Goal: Task Accomplishment & Management: Complete application form

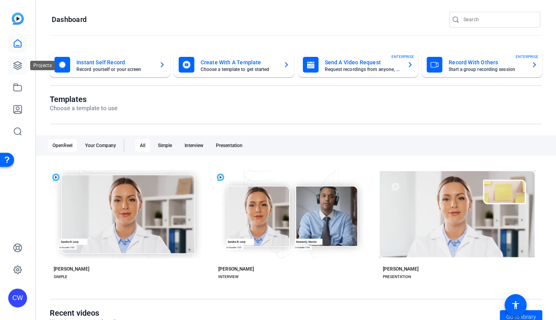
click at [18, 63] on icon at bounding box center [17, 65] width 9 height 9
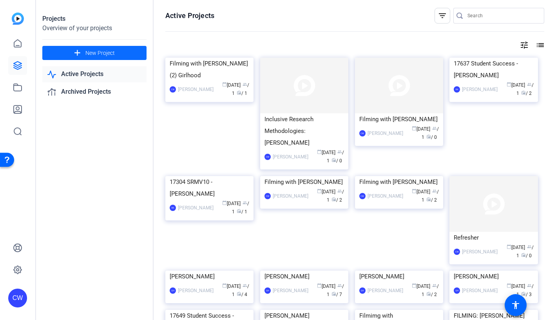
click at [85, 51] on span "New Project" at bounding box center [99, 53] width 29 height 8
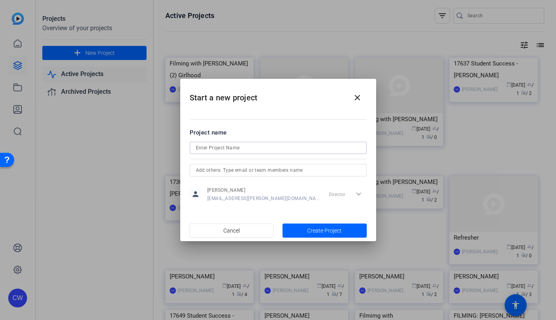
click at [208, 147] on input at bounding box center [278, 147] width 165 height 9
paste input "[EMAIL_ADDRESS][DOMAIN_NAME]"
drag, startPoint x: 226, startPoint y: 147, endPoint x: 226, endPoint y: 153, distance: 6.3
click at [226, 147] on input "Filming with [PERSON_NAME][EMAIL_ADDRESS][DOMAIN_NAME]" at bounding box center [278, 147] width 165 height 9
drag, startPoint x: 251, startPoint y: 147, endPoint x: 254, endPoint y: 159, distance: 13.3
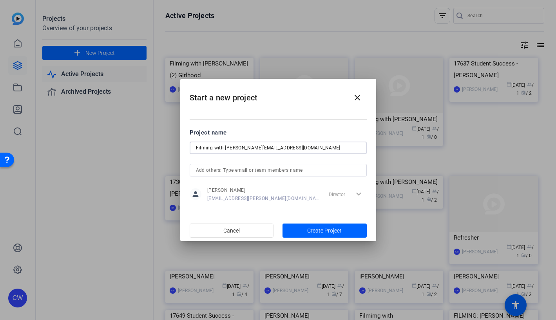
click at [251, 147] on input "Filming with [PERSON_NAME][EMAIL_ADDRESS][DOMAIN_NAME]" at bounding box center [278, 147] width 165 height 9
drag, startPoint x: 300, startPoint y: 148, endPoint x: 268, endPoint y: 148, distance: 31.7
click at [268, 148] on input "Filming with [PERSON_NAME] [PERSON_NAME][EMAIL_ADDRESS][DOMAIN_NAME]" at bounding box center [278, 147] width 165 height 9
drag, startPoint x: 270, startPoint y: 147, endPoint x: 271, endPoint y: 159, distance: 11.4
click at [270, 148] on input "Filming with [PERSON_NAME])" at bounding box center [278, 147] width 165 height 9
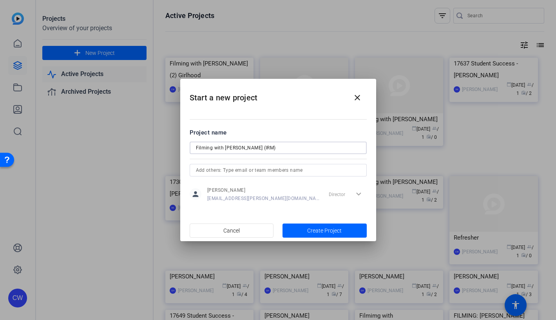
click at [300, 149] on input "Filming with [PERSON_NAME] (IRM)" at bounding box center [278, 147] width 165 height 9
type input "Filming with [PERSON_NAME] (IRM)"
click at [318, 230] on span "Create Project" at bounding box center [324, 230] width 34 height 8
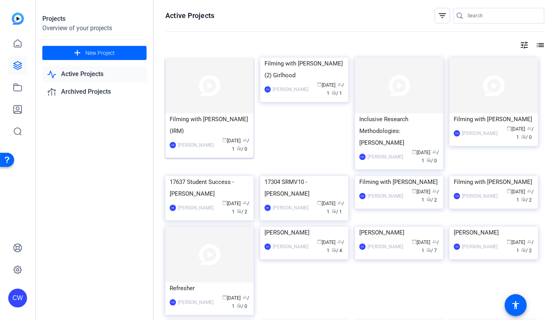
click at [193, 86] on img at bounding box center [209, 86] width 88 height 56
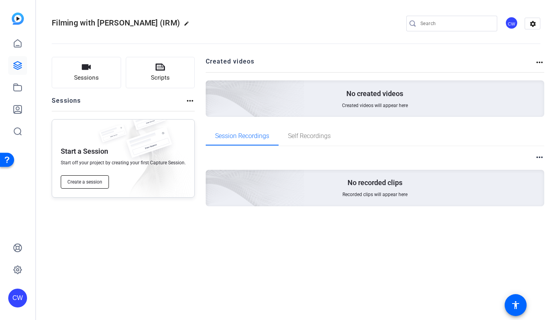
click at [94, 181] on span "Create a session" at bounding box center [84, 182] width 35 height 6
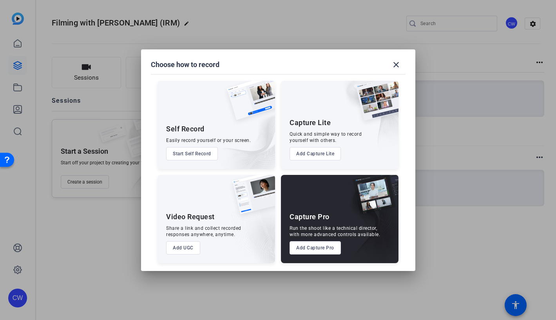
click at [312, 246] on button "Add Capture Pro" at bounding box center [314, 247] width 51 height 13
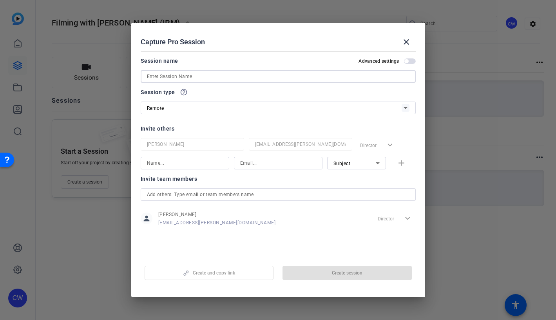
click at [163, 76] on input at bounding box center [278, 76] width 262 height 9
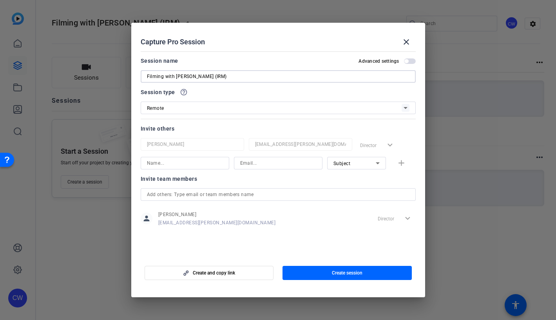
type input "Filming with [PERSON_NAME] (IRM)"
click at [174, 163] on input at bounding box center [185, 162] width 76 height 9
type input "[PERSON_NAME]"
click at [281, 163] on input at bounding box center [278, 162] width 76 height 9
paste input "[EMAIL_ADDRESS][DOMAIN_NAME]"
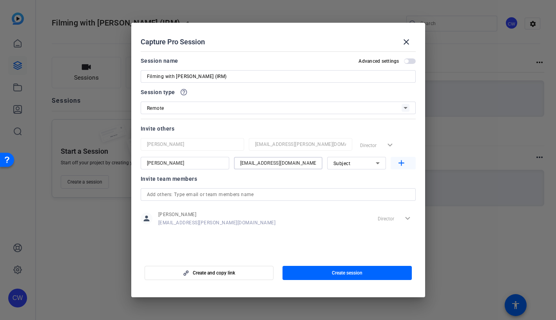
type input "[EMAIL_ADDRESS][DOMAIN_NAME]"
click at [401, 164] on mat-icon "add" at bounding box center [401, 163] width 10 height 10
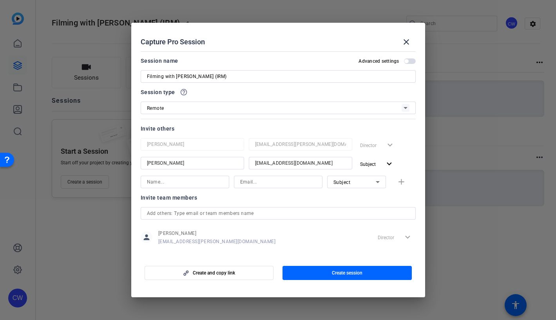
click at [177, 180] on input at bounding box center [185, 181] width 76 height 9
type input "[PERSON_NAME]"
click at [253, 184] on input at bounding box center [278, 181] width 76 height 9
paste input "[PERSON_NAME][EMAIL_ADDRESS][PERSON_NAME][DOMAIN_NAME]"
type input "[PERSON_NAME][EMAIL_ADDRESS][PERSON_NAME][DOMAIN_NAME]"
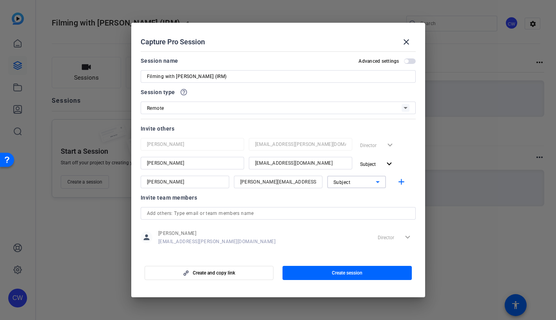
click at [374, 181] on icon at bounding box center [377, 181] width 9 height 9
click at [366, 196] on mat-option "Collaborator" at bounding box center [352, 197] width 59 height 13
click at [397, 182] on mat-icon "add" at bounding box center [401, 182] width 10 height 10
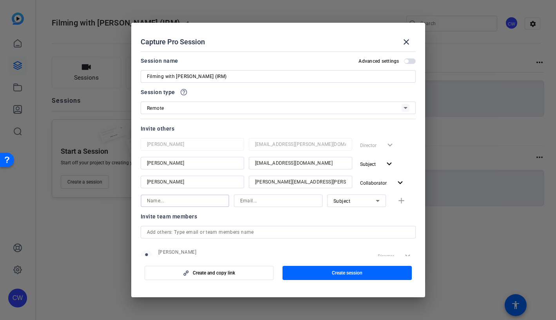
click at [147, 201] on input at bounding box center [185, 200] width 76 height 9
type input "[PERSON_NAME]"
click at [258, 202] on input at bounding box center [278, 200] width 76 height 9
type input "[EMAIL_ADDRESS][DOMAIN_NAME]"
click at [376, 201] on icon at bounding box center [378, 201] width 4 height 2
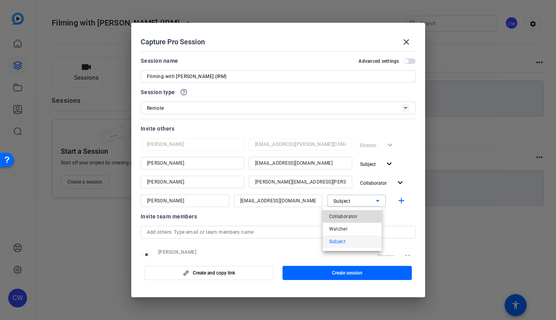
click at [365, 216] on mat-option "Collaborator" at bounding box center [352, 216] width 59 height 13
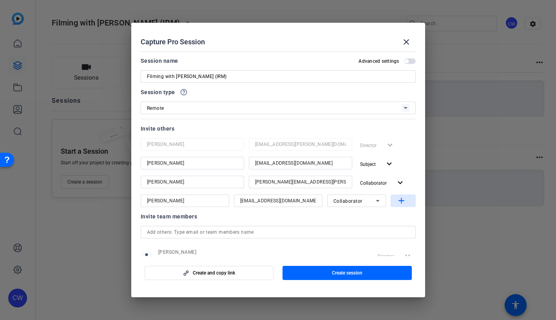
click at [396, 201] on mat-icon "add" at bounding box center [401, 201] width 10 height 10
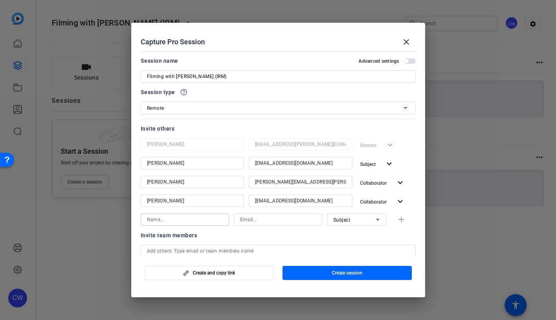
click at [160, 221] on input at bounding box center [185, 219] width 76 height 9
click at [181, 219] on input "[PERSON_NAME]" at bounding box center [185, 219] width 76 height 9
type input "[PERSON_NAME]"
click at [252, 220] on input at bounding box center [278, 219] width 76 height 9
paste input "[PERSON_NAME][EMAIL_ADDRESS][PERSON_NAME][DOMAIN_NAME]"
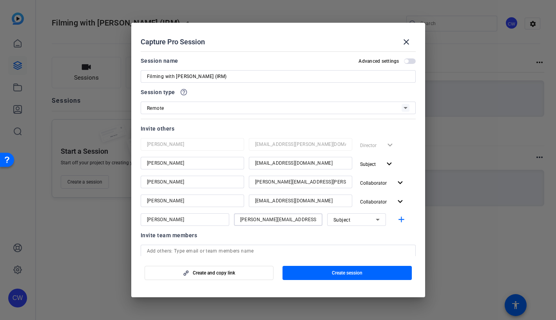
type input "[PERSON_NAME][EMAIL_ADDRESS][PERSON_NAME][DOMAIN_NAME]"
click at [376, 219] on icon at bounding box center [378, 220] width 4 height 2
click at [366, 247] on mat-option "Watcher" at bounding box center [352, 247] width 59 height 13
click at [396, 219] on mat-icon "add" at bounding box center [401, 220] width 10 height 10
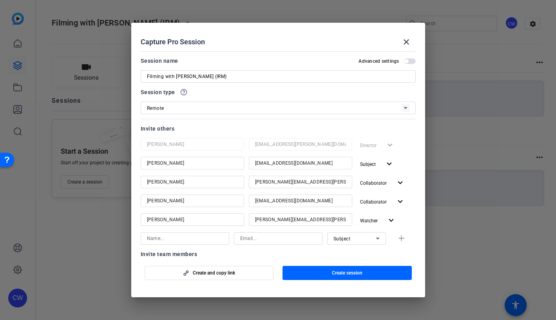
click at [406, 60] on span "button" at bounding box center [410, 60] width 12 height 5
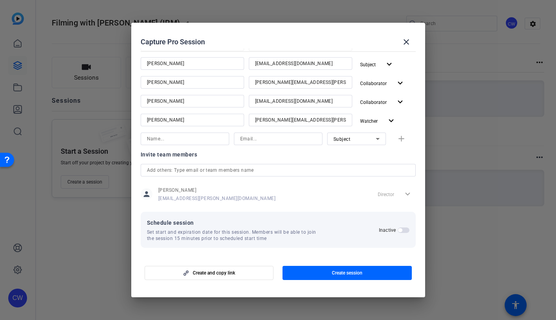
click at [399, 229] on span "button" at bounding box center [404, 229] width 12 height 5
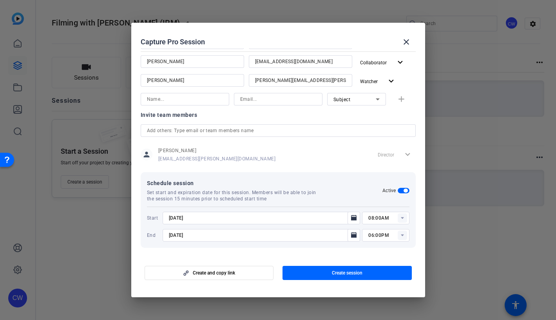
click at [401, 217] on icon at bounding box center [402, 218] width 3 height 2
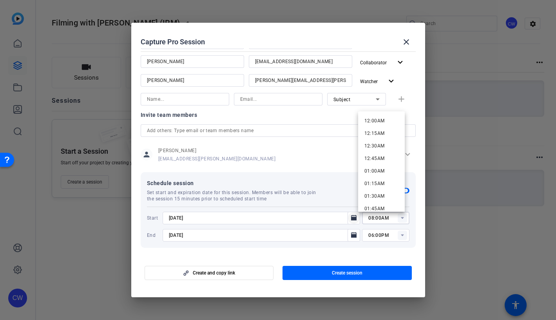
click at [351, 217] on icon "Open calendar" at bounding box center [353, 217] width 5 height 5
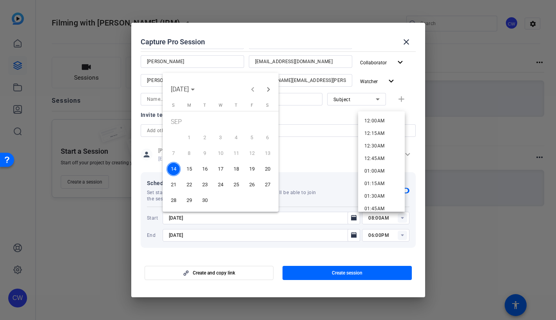
click at [185, 170] on span "15" at bounding box center [189, 169] width 14 height 14
type input "[DATE]"
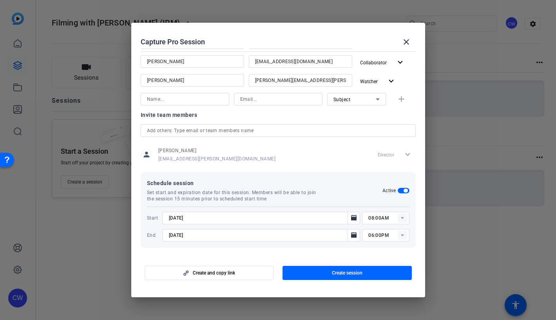
click at [401, 217] on icon at bounding box center [402, 218] width 3 height 2
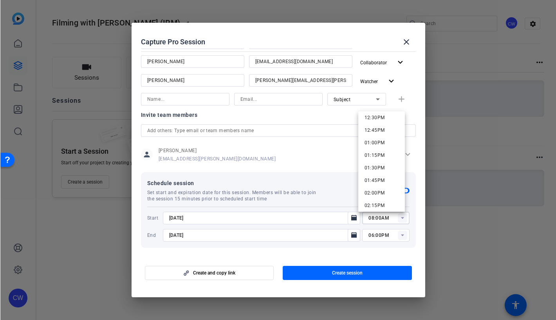
scroll to position [691, 0]
click at [383, 181] on span "03:00PM" at bounding box center [374, 181] width 20 height 5
type input "03:00PM"
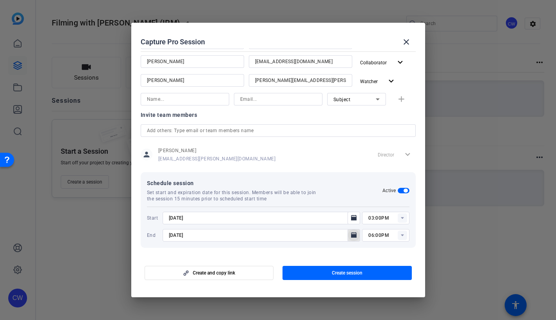
click at [351, 236] on icon "Open calendar" at bounding box center [353, 234] width 5 height 5
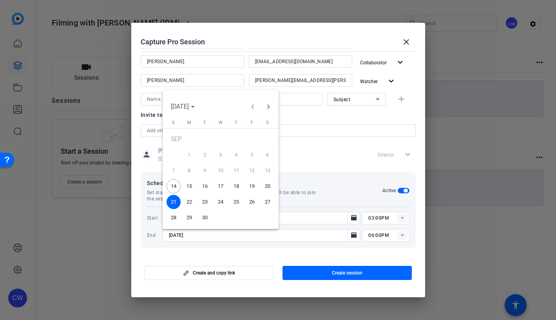
click at [207, 216] on span "30" at bounding box center [205, 217] width 14 height 14
type input "[DATE]"
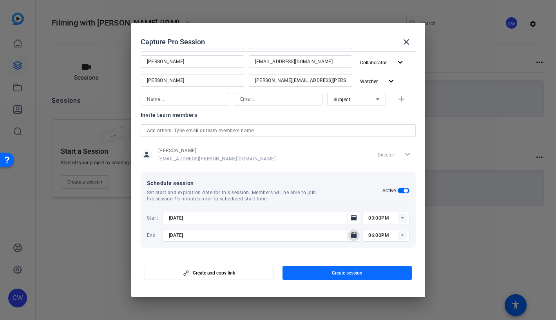
click at [345, 272] on span "Create session" at bounding box center [347, 273] width 31 height 6
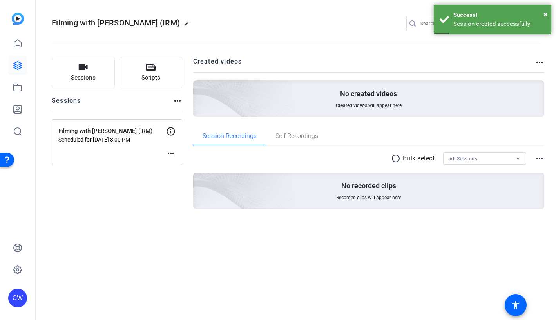
click at [170, 152] on mat-icon "more_horiz" at bounding box center [170, 152] width 9 height 9
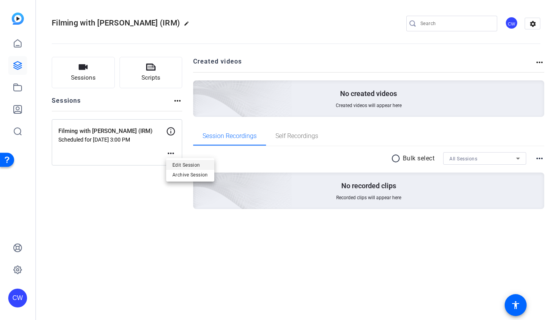
click at [176, 165] on span "Edit Session" at bounding box center [190, 164] width 36 height 9
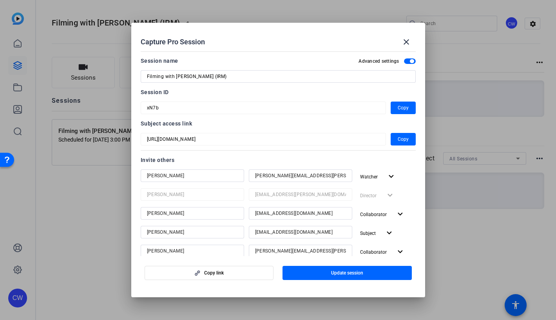
click at [136, 124] on mat-dialog-content "Session name Advanced settings Filming with [PERSON_NAME] (IRM) Session ID xN7b…" at bounding box center [278, 152] width 294 height 208
click at [341, 96] on div "Session ID" at bounding box center [278, 91] width 275 height 9
click at [406, 40] on mat-icon "close" at bounding box center [406, 41] width 9 height 9
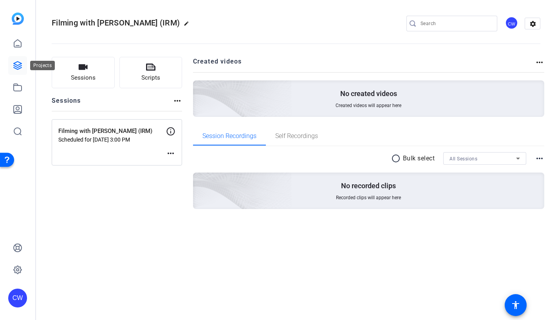
click at [20, 61] on icon at bounding box center [17, 65] width 9 height 9
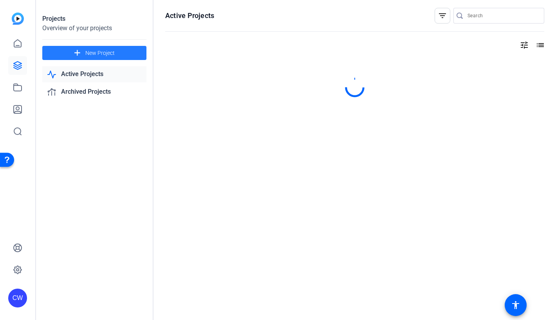
click at [102, 51] on span "New Project" at bounding box center [99, 53] width 29 height 8
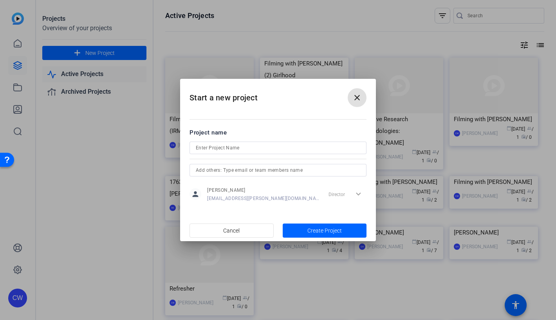
click at [207, 149] on input at bounding box center [278, 147] width 165 height 9
drag, startPoint x: 307, startPoint y: 148, endPoint x: 196, endPoint y: 139, distance: 111.6
click at [196, 139] on form "Project name Filming with [PERSON_NAME] - Author Interviews person [PERSON_NAME…" at bounding box center [278, 166] width 177 height 76
click at [314, 150] on input "Filming with [PERSON_NAME] - Author Interviews" at bounding box center [278, 147] width 165 height 9
click at [264, 148] on input "Filming with [PERSON_NAME] - Author Interviews" at bounding box center [278, 147] width 165 height 9
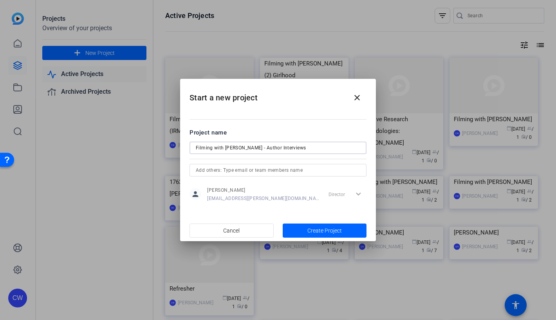
click at [326, 148] on input "Filming with [PERSON_NAME] - Author Interviews" at bounding box center [278, 147] width 165 height 9
type input "Filming with [PERSON_NAME] - Author Interviews"
click at [330, 228] on span "Create Project" at bounding box center [324, 230] width 34 height 8
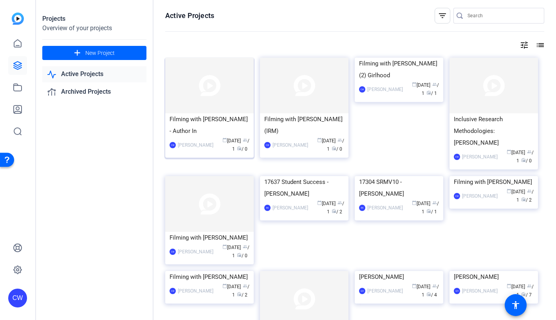
click at [228, 93] on img at bounding box center [209, 86] width 89 height 56
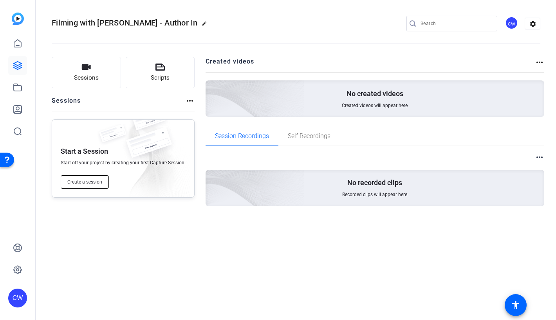
click at [83, 181] on span "Create a session" at bounding box center [84, 182] width 35 height 6
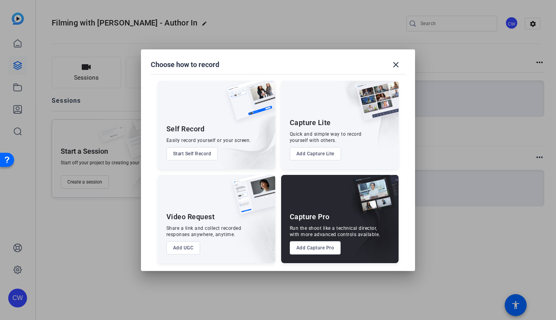
click at [307, 250] on button "Add Capture Pro" at bounding box center [315, 247] width 51 height 13
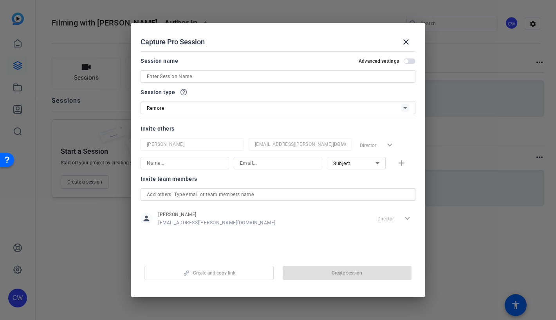
click at [155, 77] on input at bounding box center [278, 76] width 262 height 9
paste input "Filming with [PERSON_NAME] - Author Interviews"
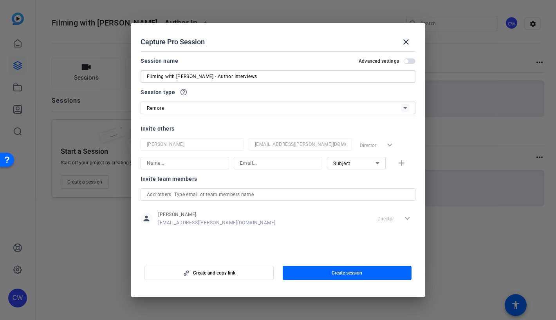
type input "Filming with [PERSON_NAME] - Author Interviews"
click at [182, 166] on input at bounding box center [185, 162] width 76 height 9
click at [255, 163] on input at bounding box center [278, 162] width 76 height 9
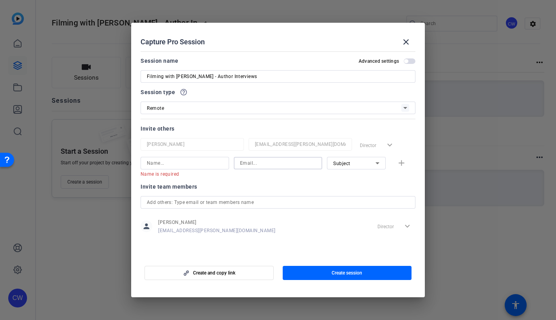
paste input "[EMAIL_ADDRESS][DOMAIN_NAME]"
type input "[EMAIL_ADDRESS][DOMAIN_NAME]"
click at [156, 164] on input at bounding box center [185, 162] width 76 height 9
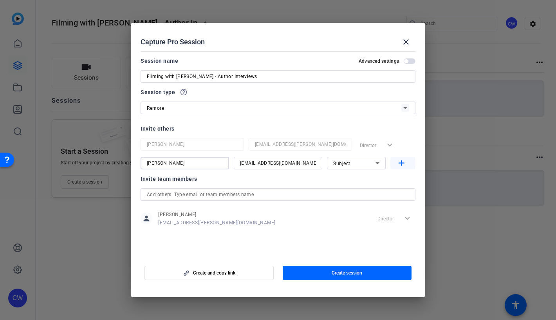
type input "[PERSON_NAME]"
click at [401, 163] on mat-icon "add" at bounding box center [402, 163] width 10 height 10
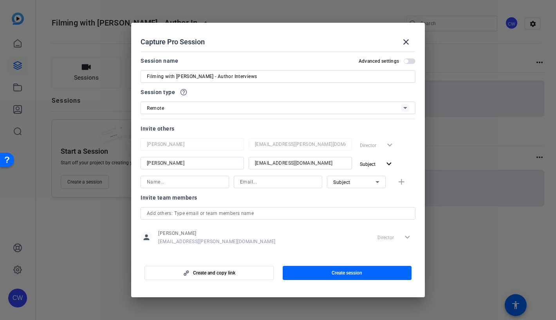
click at [161, 183] on input at bounding box center [185, 181] width 76 height 9
type input "[PERSON_NAME]"
click at [247, 182] on input at bounding box center [278, 181] width 76 height 9
type input "[EMAIL_ADDRESS][DOMAIN_NAME]"
click at [374, 183] on icon at bounding box center [377, 181] width 9 height 9
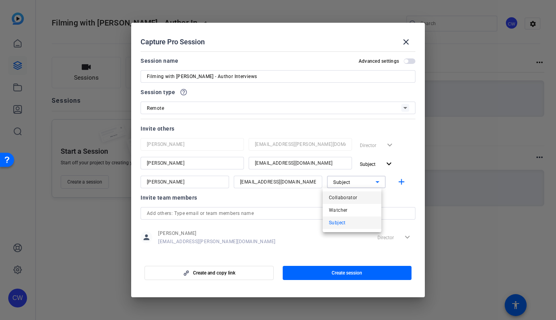
click at [365, 199] on mat-option "Collaborator" at bounding box center [352, 197] width 59 height 13
click at [397, 183] on mat-icon "add" at bounding box center [402, 182] width 10 height 10
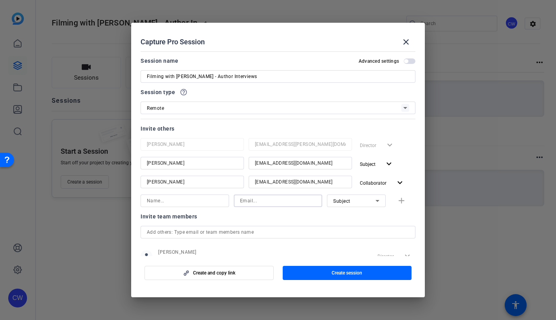
click at [244, 202] on input at bounding box center [278, 200] width 76 height 9
paste input "[EMAIL_ADDRESS][DOMAIN_NAME]"
type input "[EMAIL_ADDRESS][DOMAIN_NAME]"
click at [169, 201] on input at bounding box center [185, 200] width 76 height 9
type input "[PERSON_NAME]"
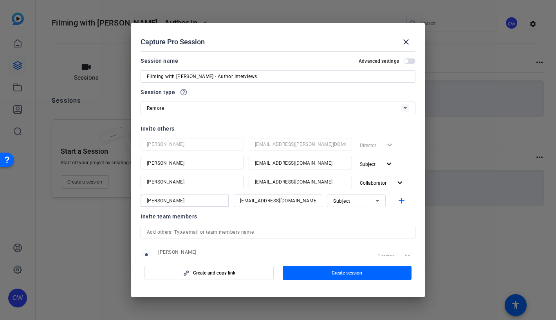
click at [376, 200] on icon at bounding box center [378, 201] width 4 height 2
click at [362, 227] on mat-option "Watcher" at bounding box center [352, 228] width 59 height 13
click at [398, 201] on mat-icon "add" at bounding box center [402, 201] width 10 height 10
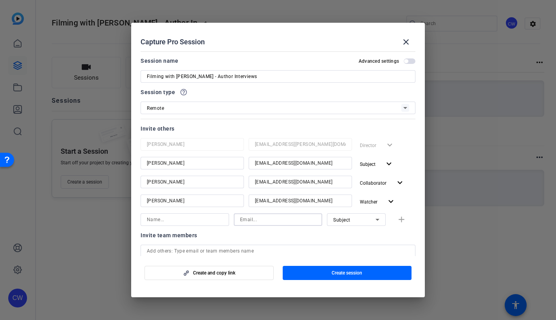
click at [251, 221] on input at bounding box center [278, 219] width 76 height 9
paste input "[PERSON_NAME][EMAIL_ADDRESS][PERSON_NAME][DOMAIN_NAME]"
type input "[PERSON_NAME][EMAIL_ADDRESS][PERSON_NAME][DOMAIN_NAME]"
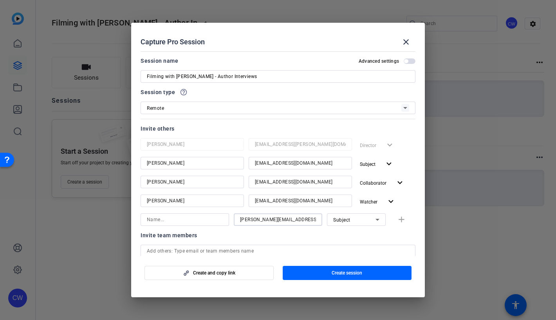
click at [160, 219] on input at bounding box center [185, 219] width 76 height 9
type input "[PERSON_NAME]"
click at [375, 219] on icon at bounding box center [377, 219] width 9 height 9
click at [363, 250] on mat-option "Watcher" at bounding box center [352, 247] width 59 height 13
click at [398, 221] on mat-icon "add" at bounding box center [402, 220] width 10 height 10
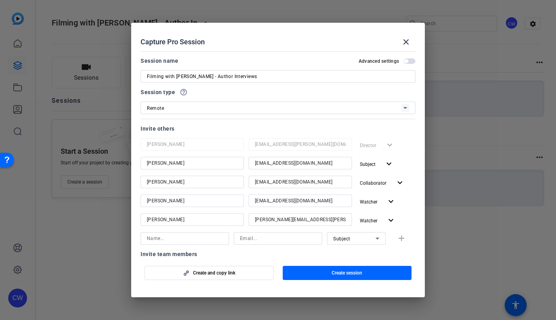
click at [407, 61] on span "button" at bounding box center [410, 60] width 12 height 5
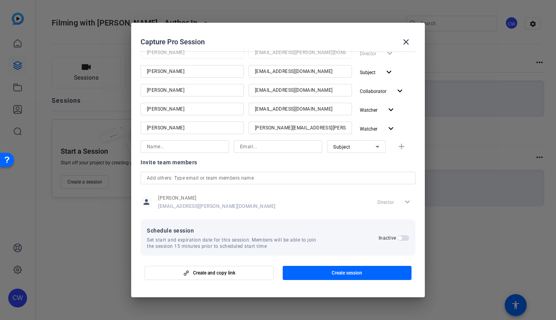
scroll to position [99, 0]
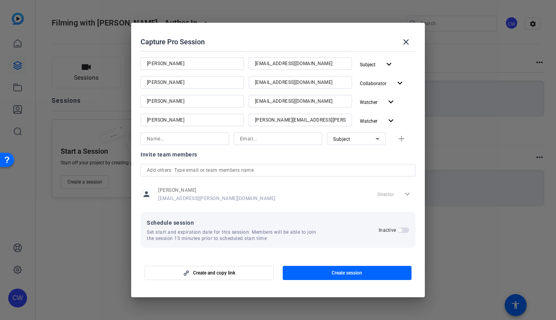
click at [402, 231] on span "button" at bounding box center [404, 229] width 12 height 5
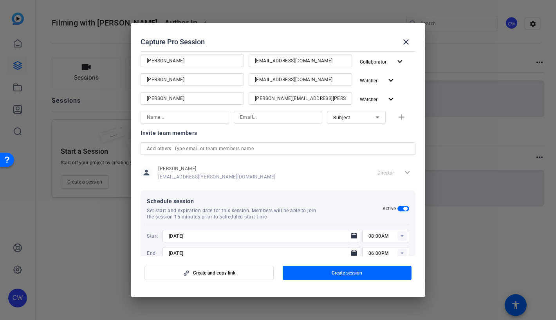
scroll to position [139, 0]
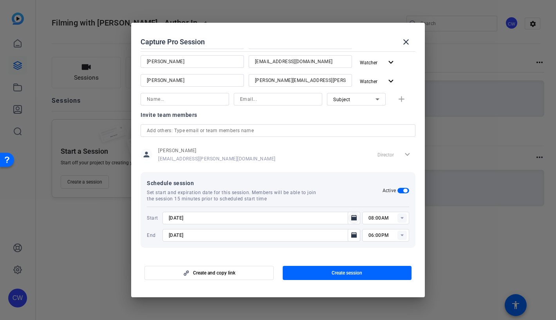
click at [352, 218] on icon "Open calendar" at bounding box center [353, 217] width 5 height 5
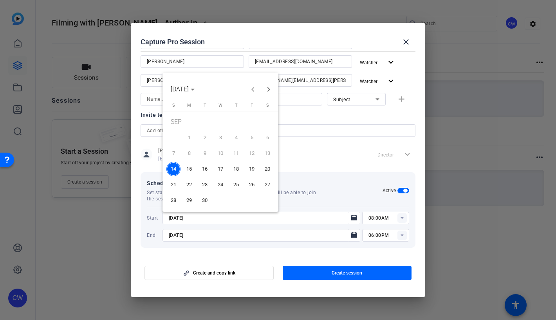
click at [191, 167] on span "15" at bounding box center [189, 169] width 14 height 14
type input "[DATE]"
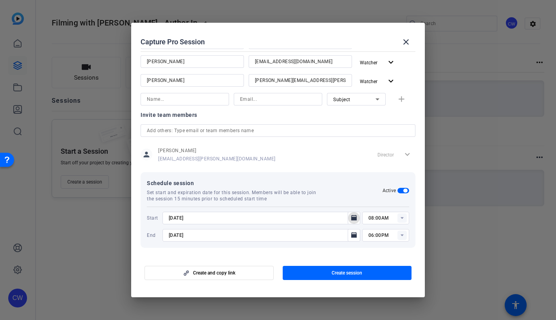
click at [401, 218] on icon at bounding box center [402, 218] width 3 height 2
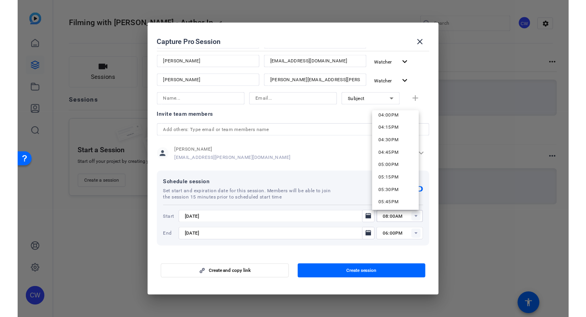
scroll to position [800, 0]
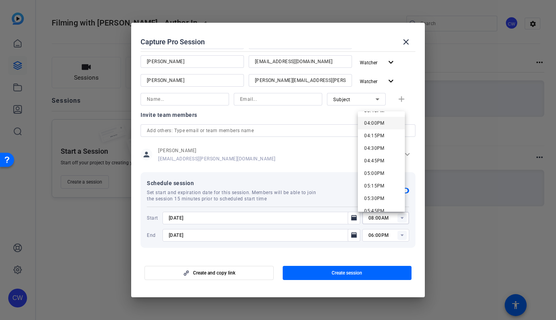
click at [386, 123] on mat-option "04:00PM" at bounding box center [381, 123] width 47 height 13
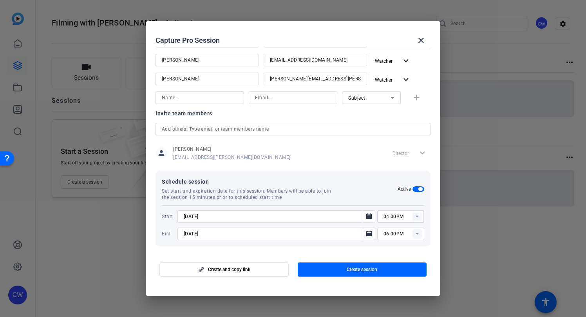
click at [416, 215] on icon at bounding box center [417, 216] width 3 height 2
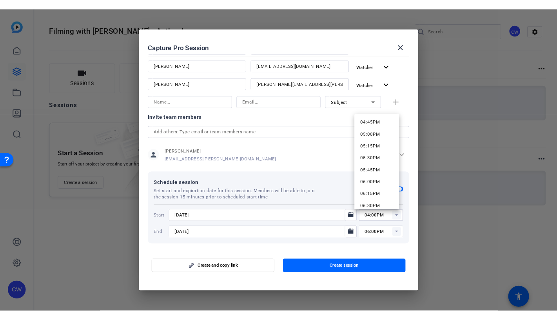
scroll to position [765, 0]
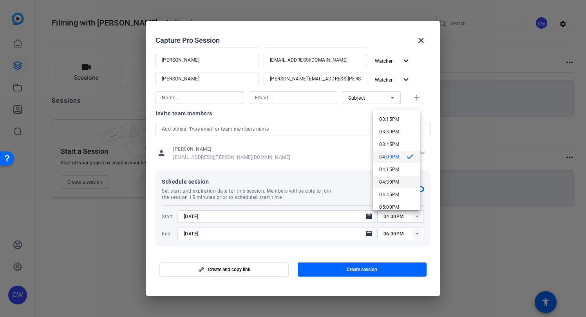
click at [407, 177] on mat-option "04:30PM" at bounding box center [396, 181] width 47 height 13
type input "04:30PM"
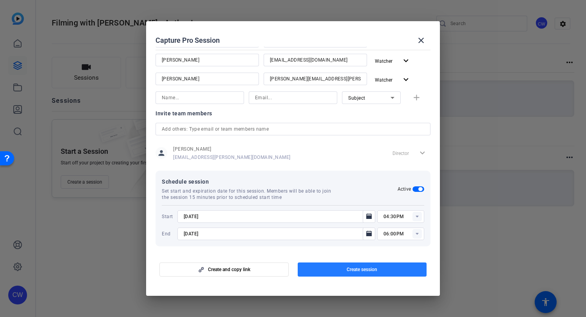
click at [334, 270] on span "button" at bounding box center [362, 269] width 129 height 19
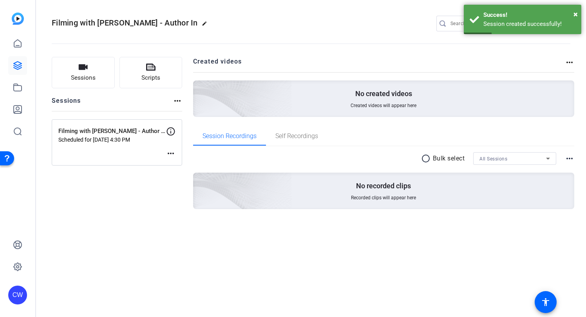
click at [171, 152] on mat-icon "more_horiz" at bounding box center [170, 152] width 9 height 9
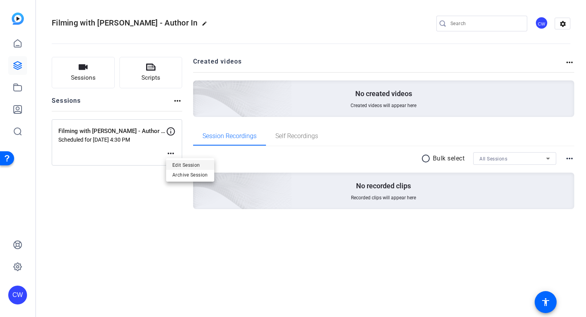
click at [179, 163] on span "Edit Session" at bounding box center [190, 164] width 36 height 9
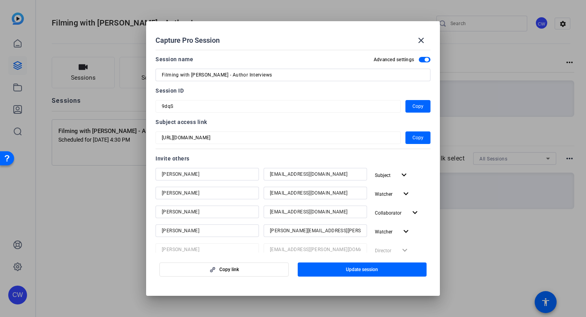
click at [152, 132] on mat-dialog-content "Session name Advanced settings Filming with [PERSON_NAME] - Author Interviews S…" at bounding box center [293, 150] width 294 height 206
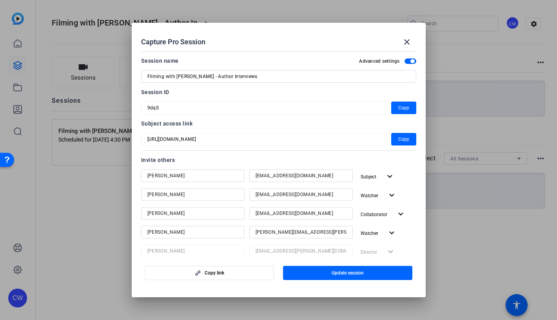
click at [138, 105] on mat-dialog-content "Session name Advanced settings Filming with [PERSON_NAME] - Author Interviews S…" at bounding box center [279, 152] width 294 height 208
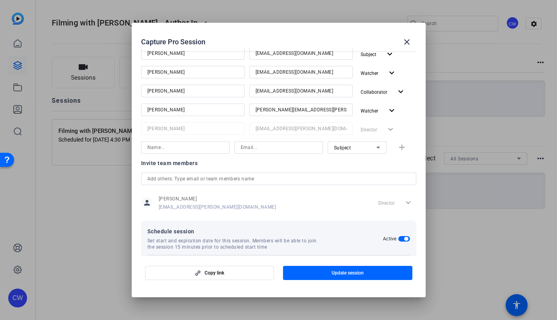
scroll to position [0, 0]
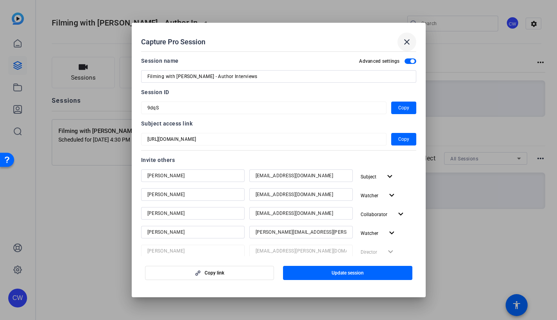
click at [406, 41] on mat-icon "close" at bounding box center [406, 41] width 9 height 9
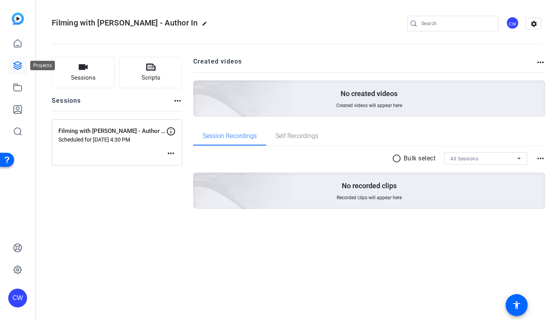
click at [16, 66] on icon at bounding box center [17, 65] width 9 height 9
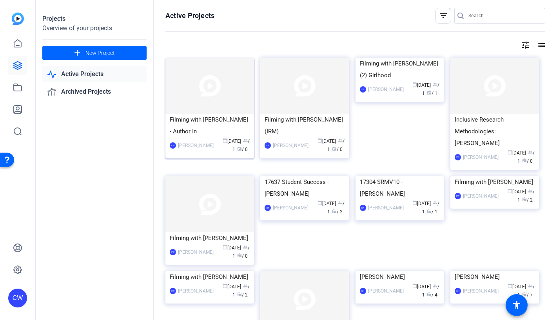
click at [190, 130] on div "Filming with [PERSON_NAME] - Author In" at bounding box center [210, 126] width 80 height 24
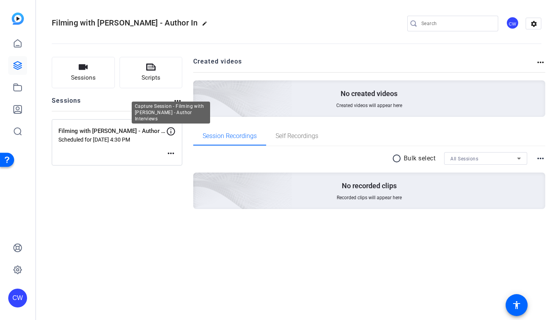
click at [171, 130] on icon at bounding box center [170, 131] width 9 height 9
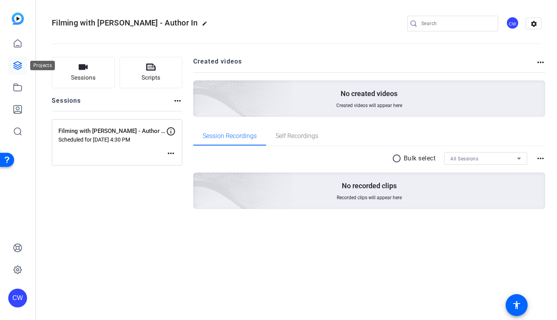
click at [17, 65] on icon at bounding box center [18, 65] width 8 height 8
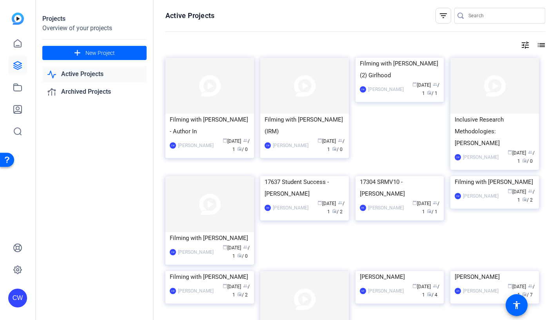
click at [39, 38] on div "Projects Overview of your projects add New Project Active Projects Archived Pro…" at bounding box center [95, 160] width 118 height 320
